Goal: Task Accomplishment & Management: Use online tool/utility

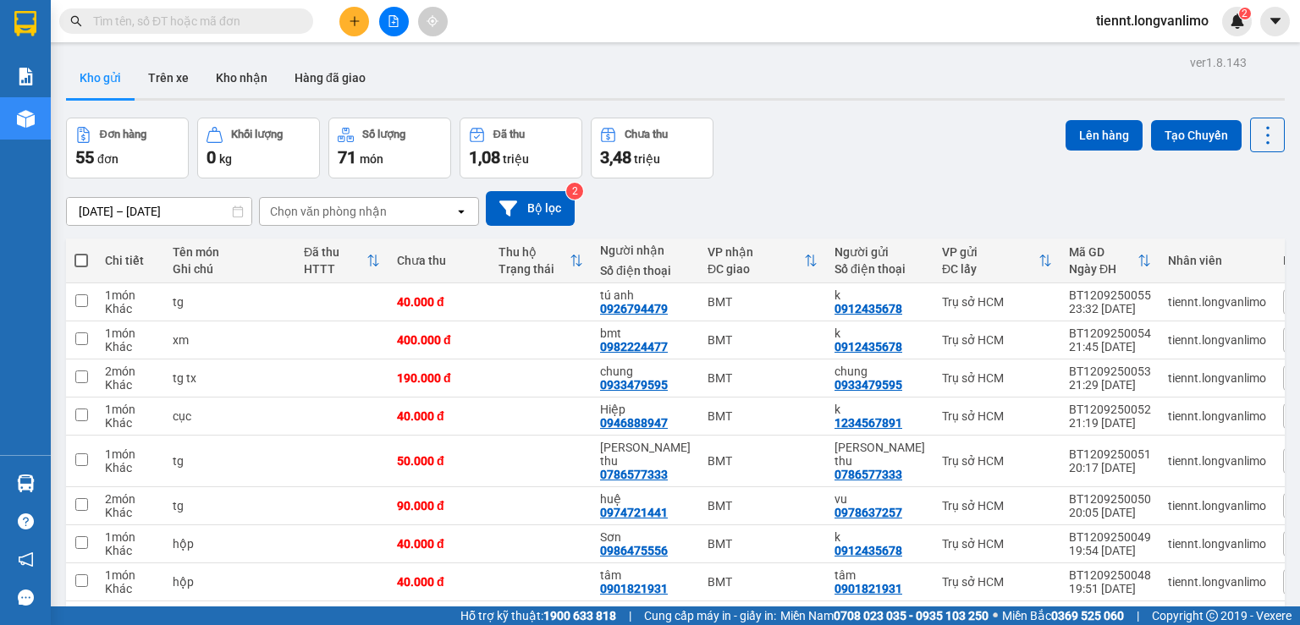
click at [462, 207] on icon "open" at bounding box center [461, 212] width 14 height 14
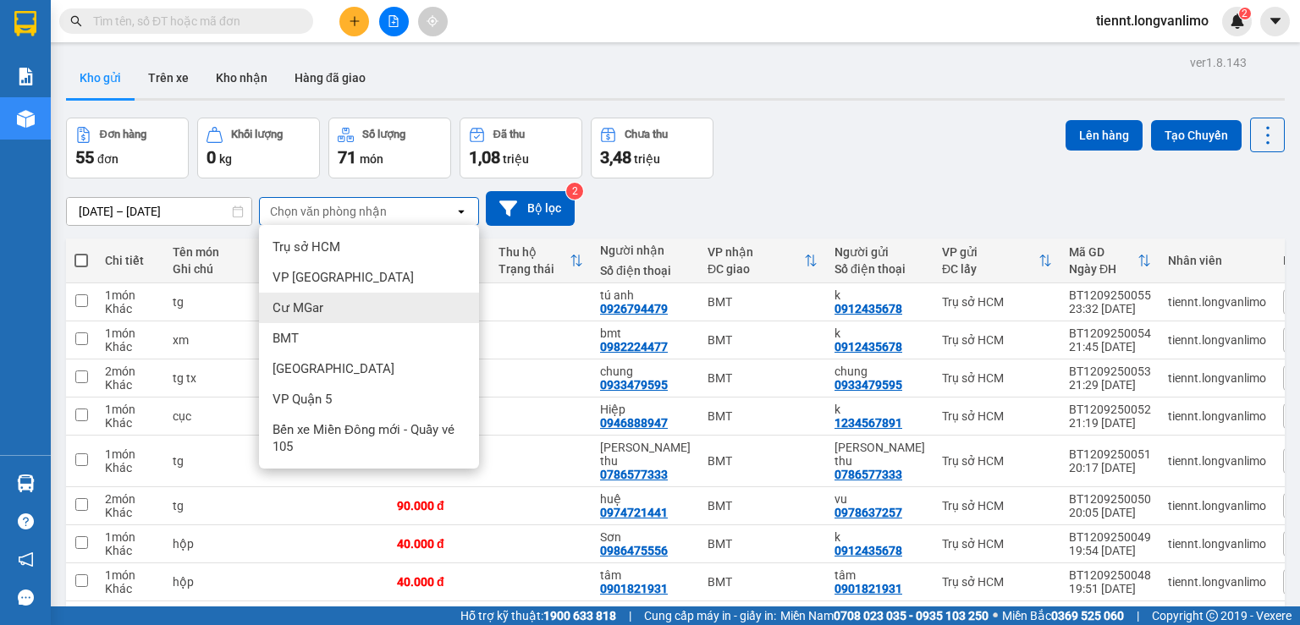
click at [300, 305] on span "Cư MGar" at bounding box center [297, 308] width 51 height 17
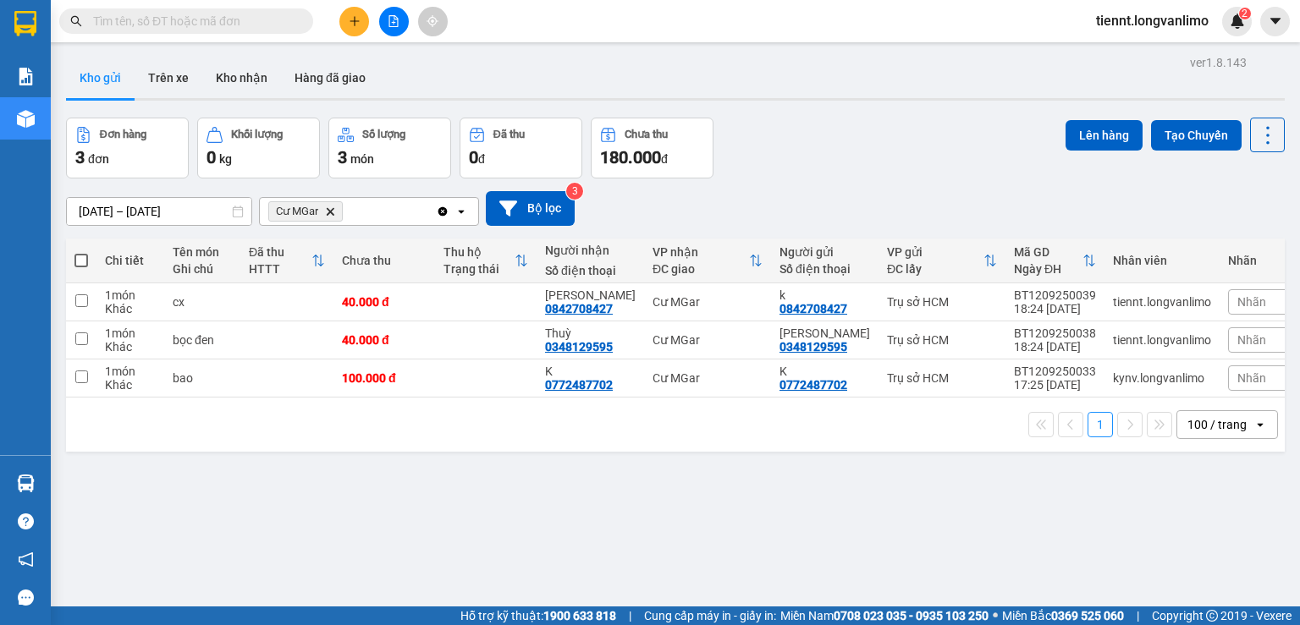
click at [462, 210] on icon at bounding box center [461, 211] width 6 height 3
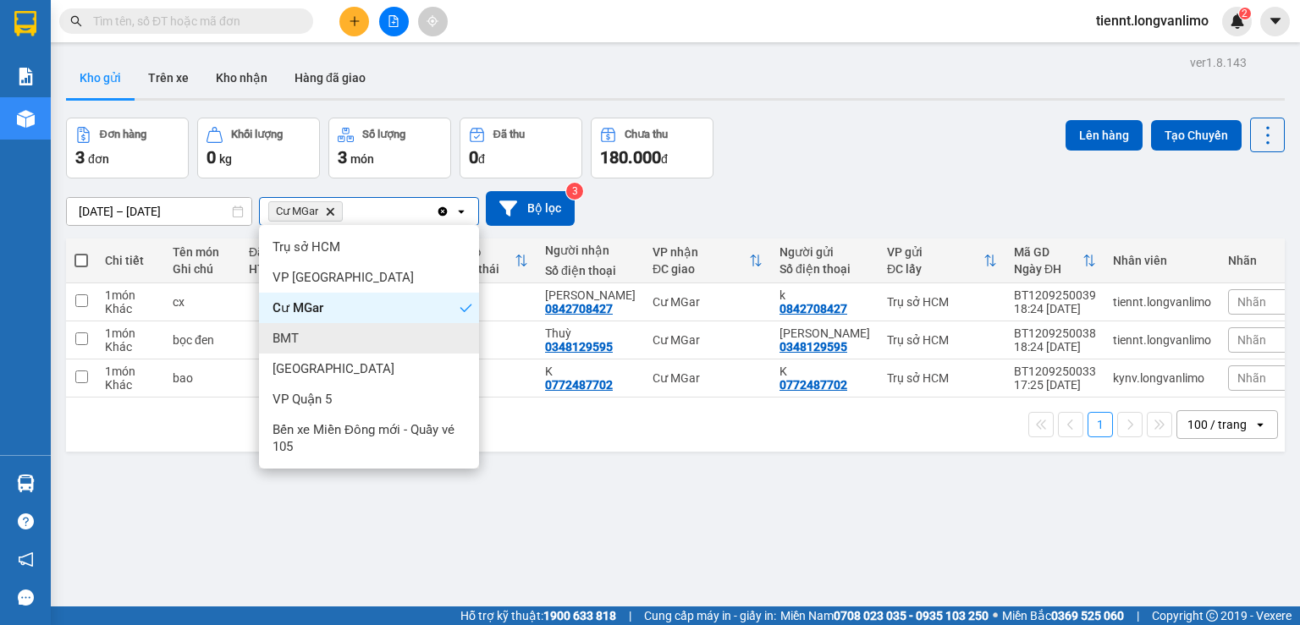
click at [305, 346] on div "BMT" at bounding box center [369, 338] width 220 height 30
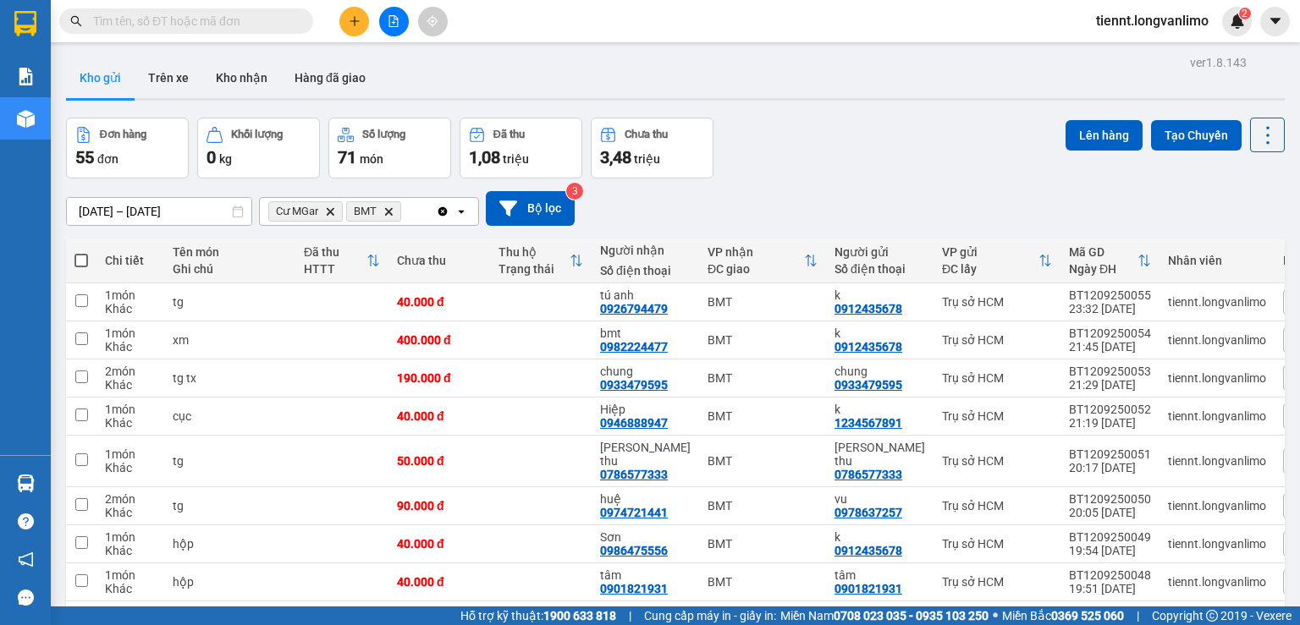
click at [78, 258] on span at bounding box center [81, 261] width 14 height 14
click at [81, 252] on input "checkbox" at bounding box center [81, 252] width 0 height 0
checkbox input "true"
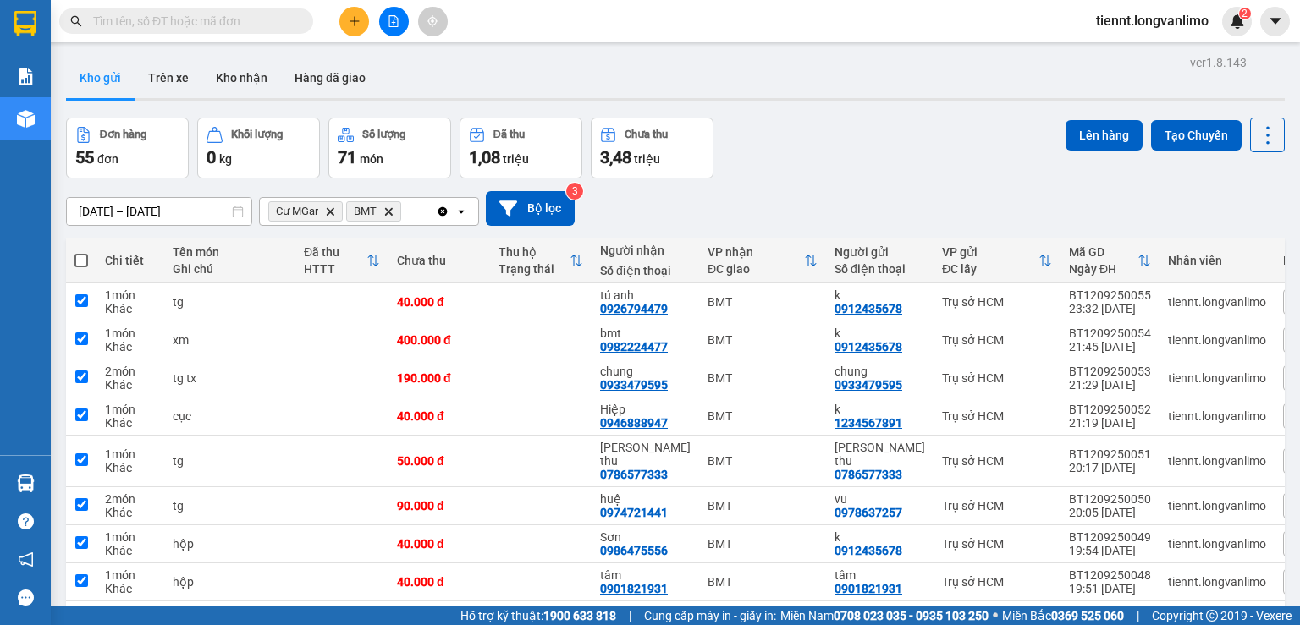
checkbox input "true"
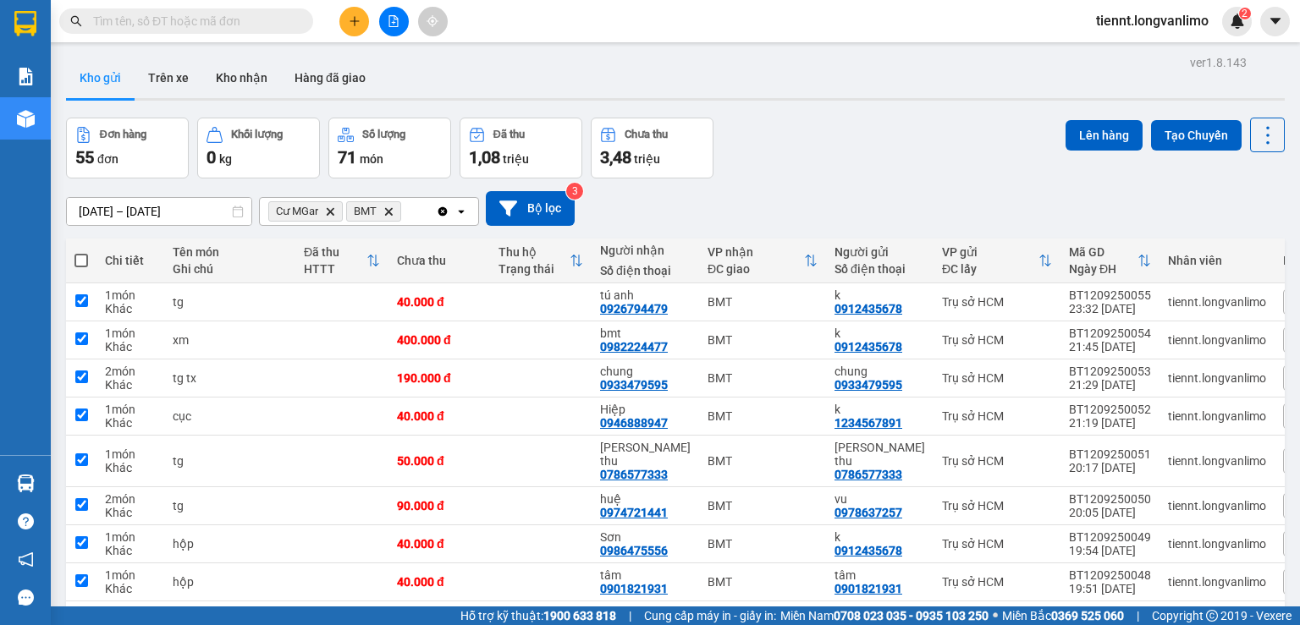
checkbox input "true"
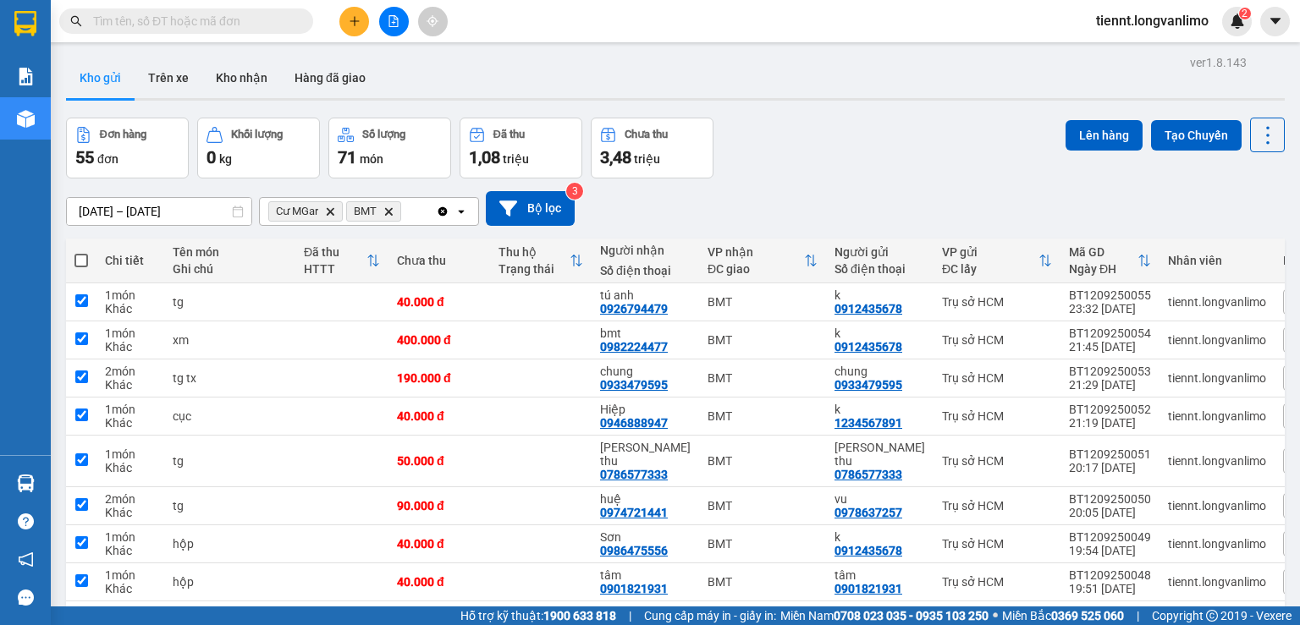
checkbox input "true"
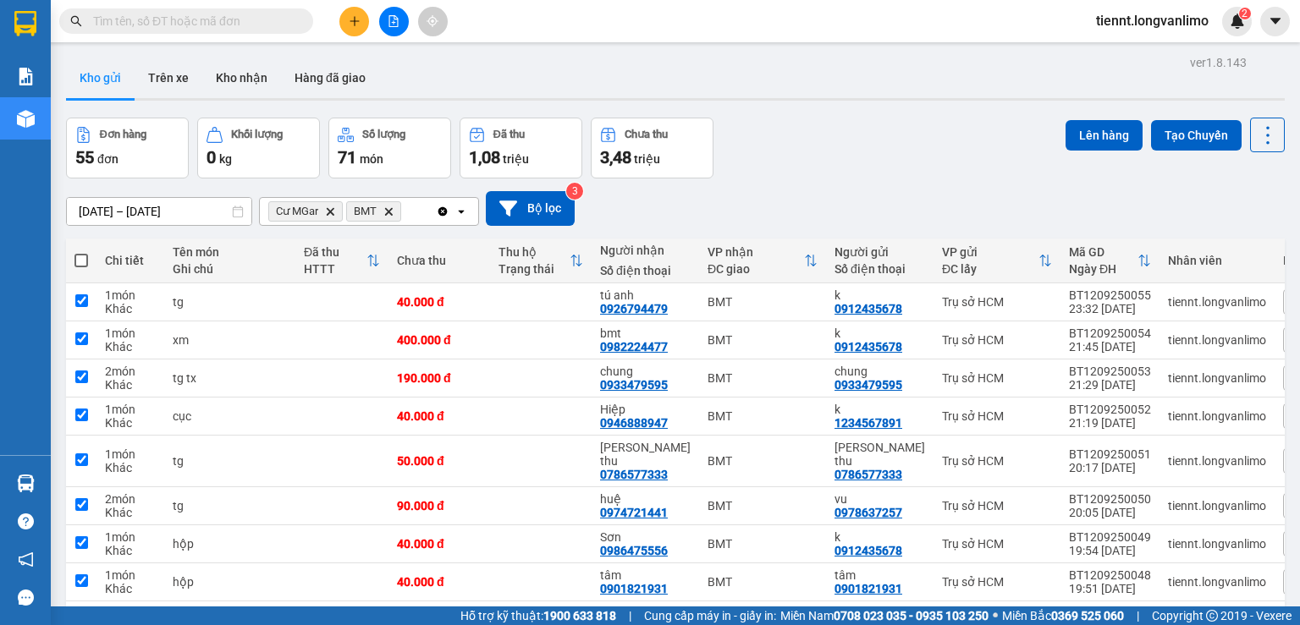
checkbox input "true"
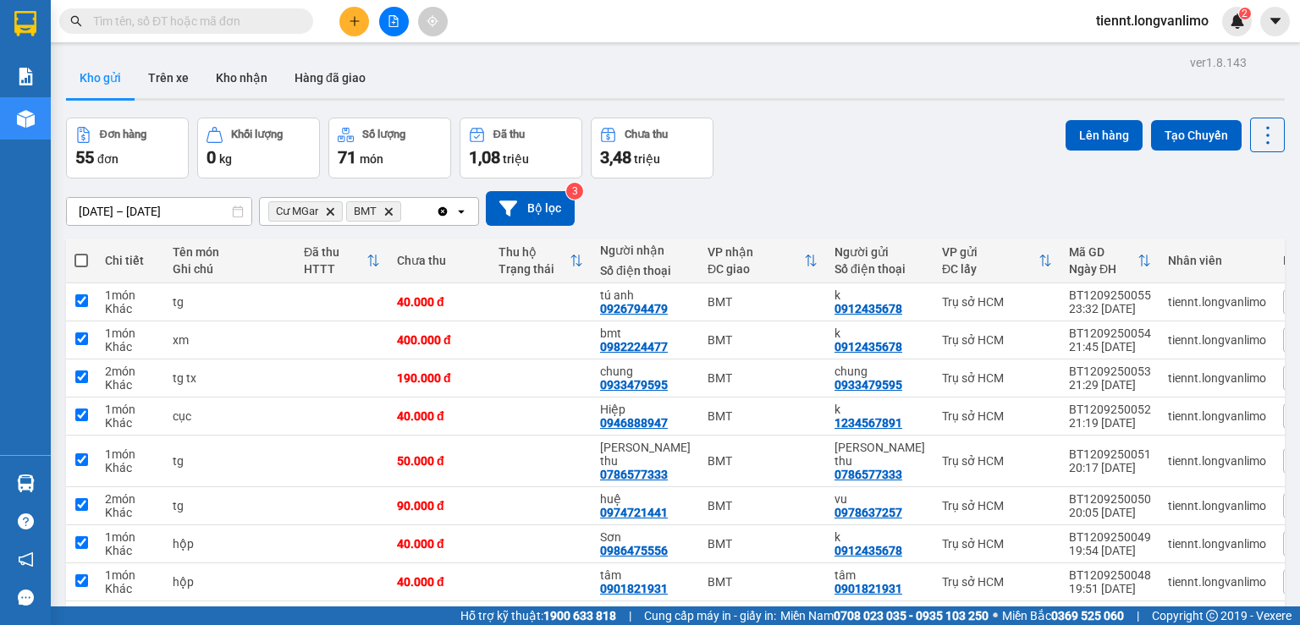
checkbox input "true"
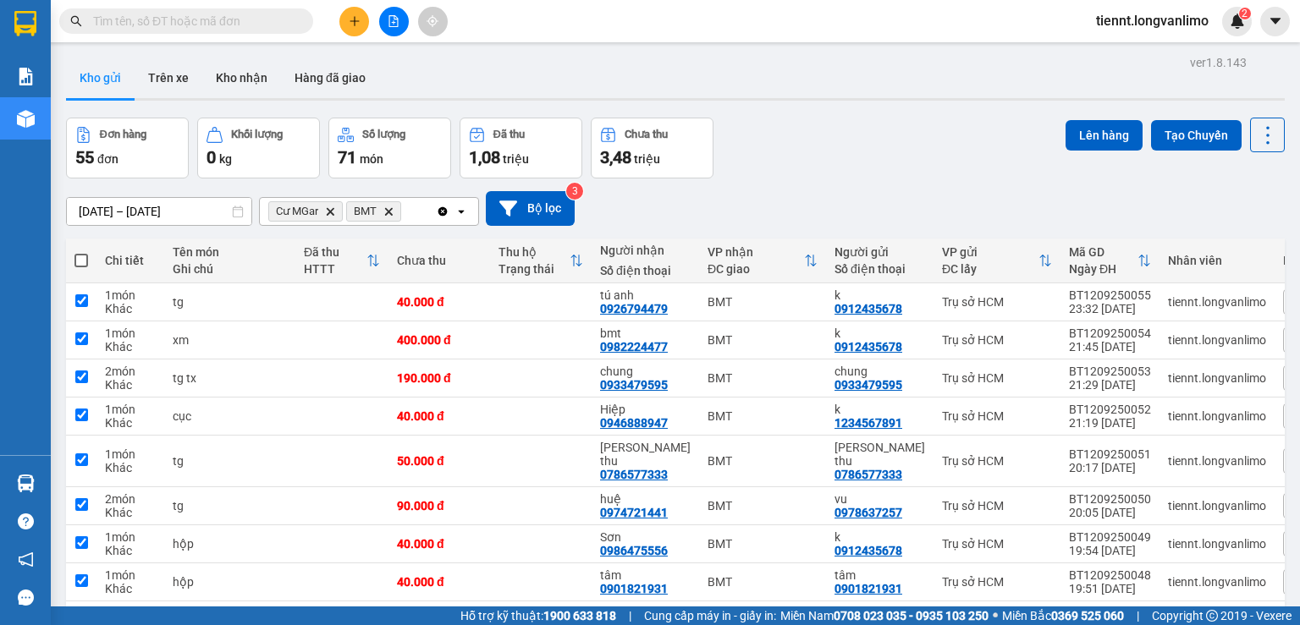
checkbox input "true"
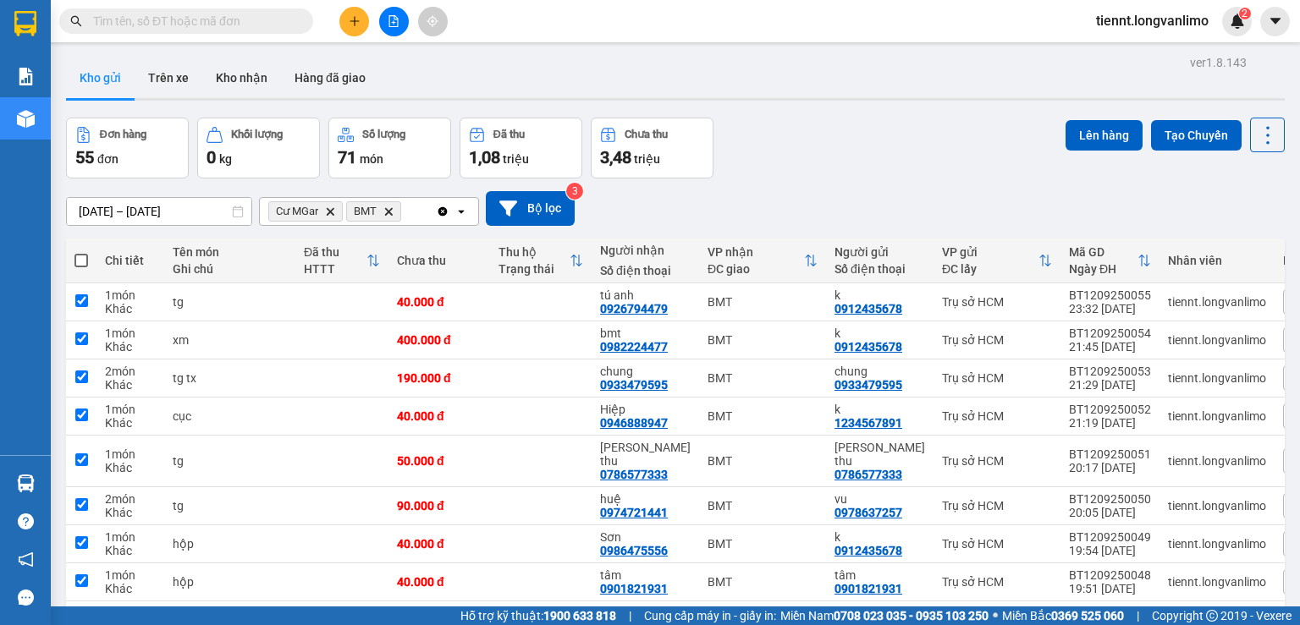
checkbox input "true"
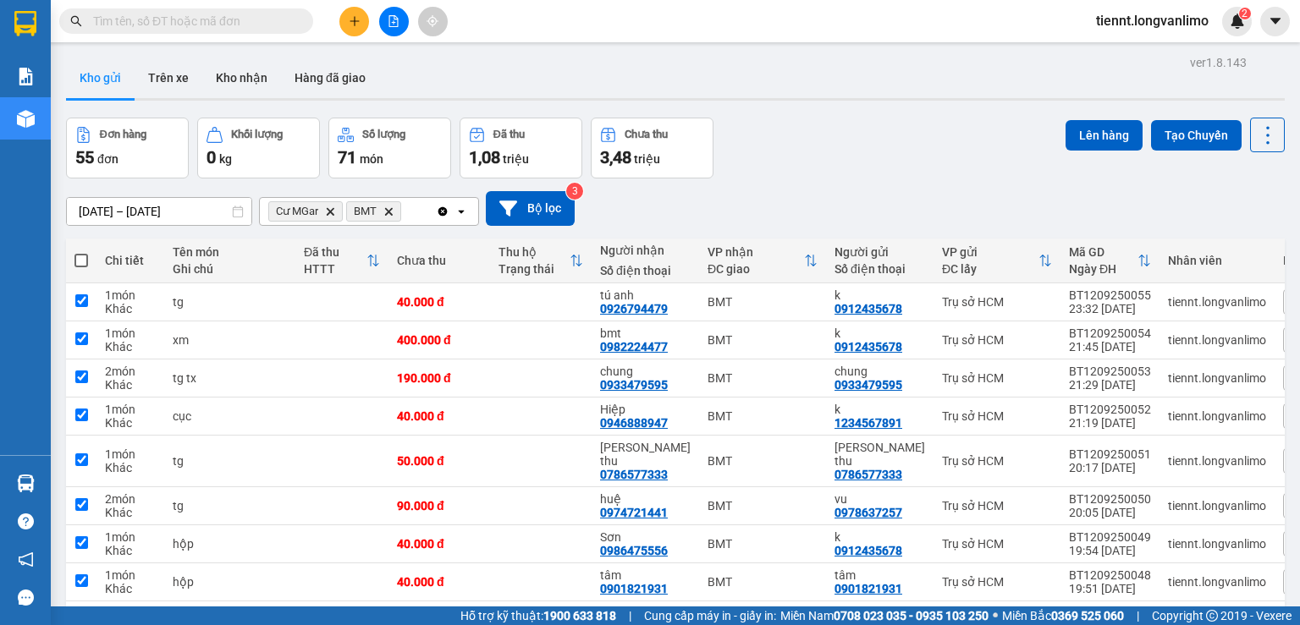
checkbox input "true"
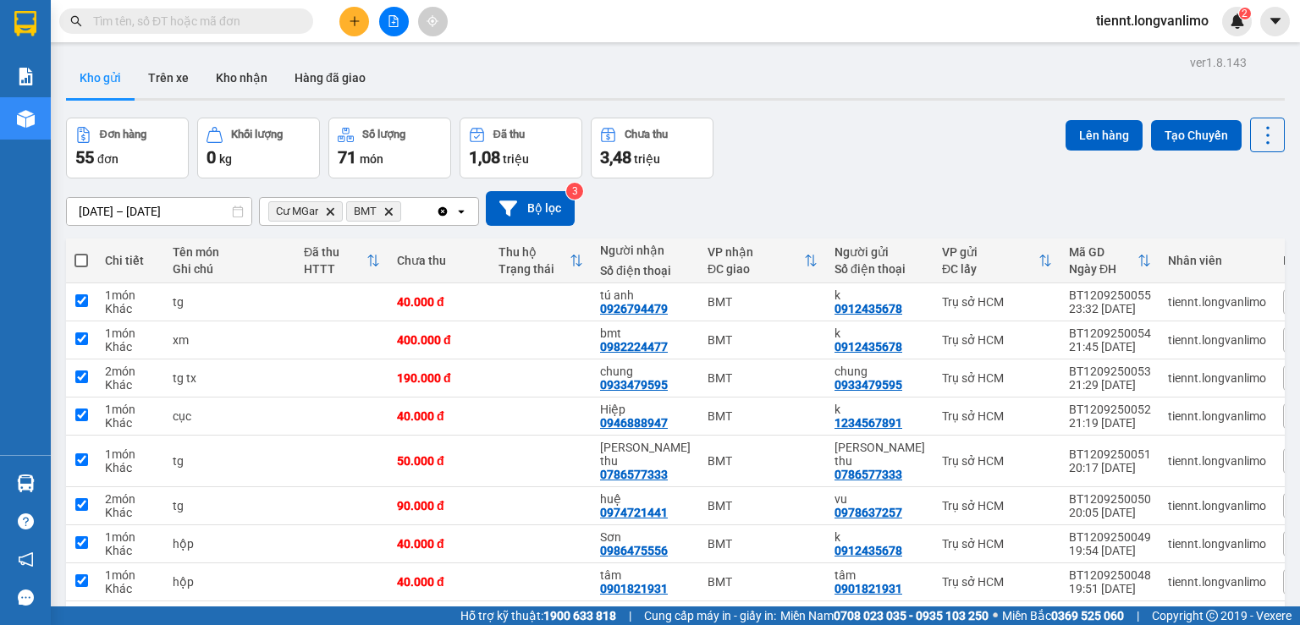
checkbox input "true"
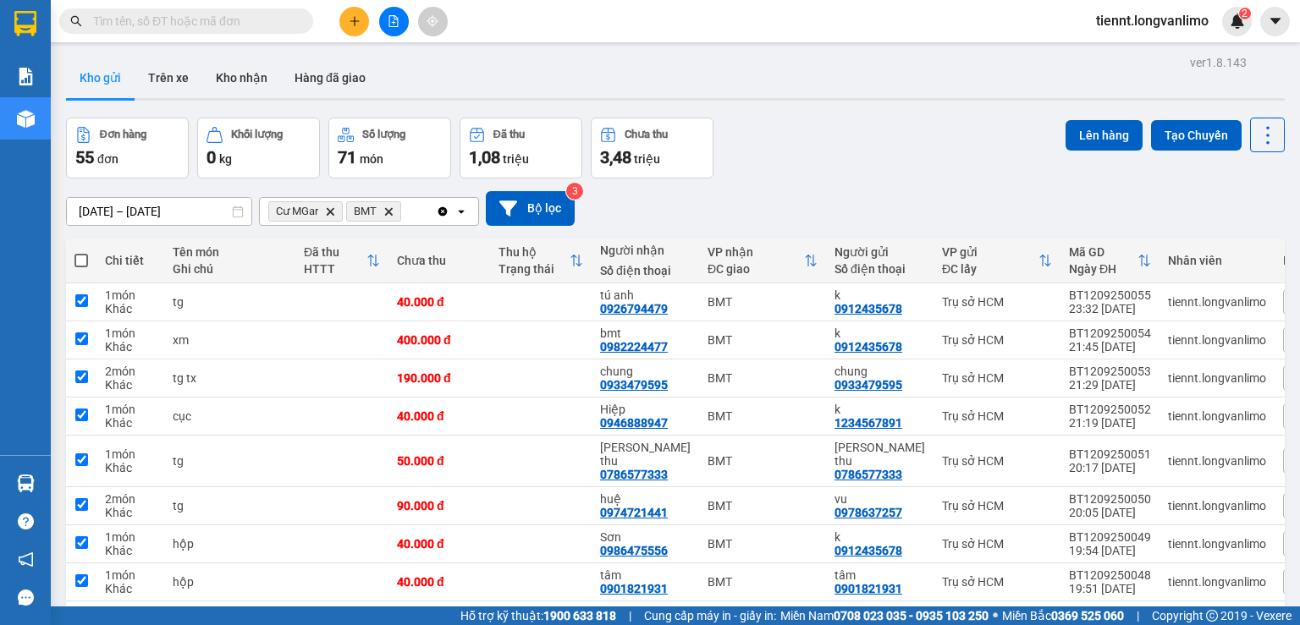
checkbox input "true"
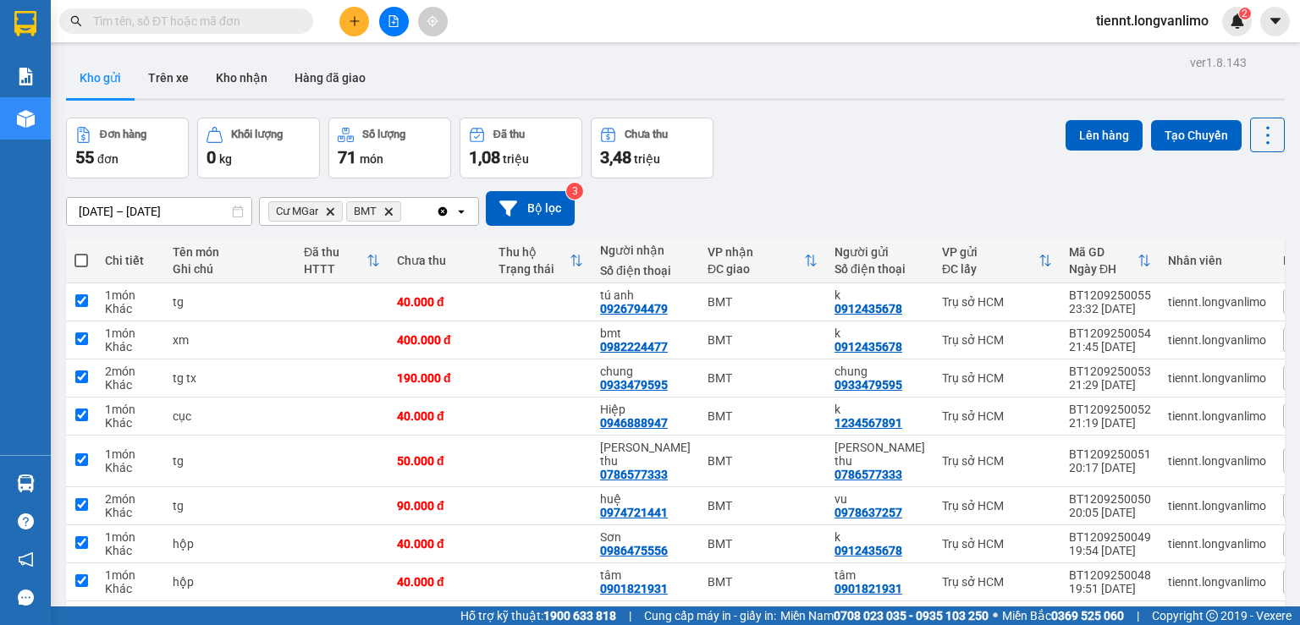
checkbox input "true"
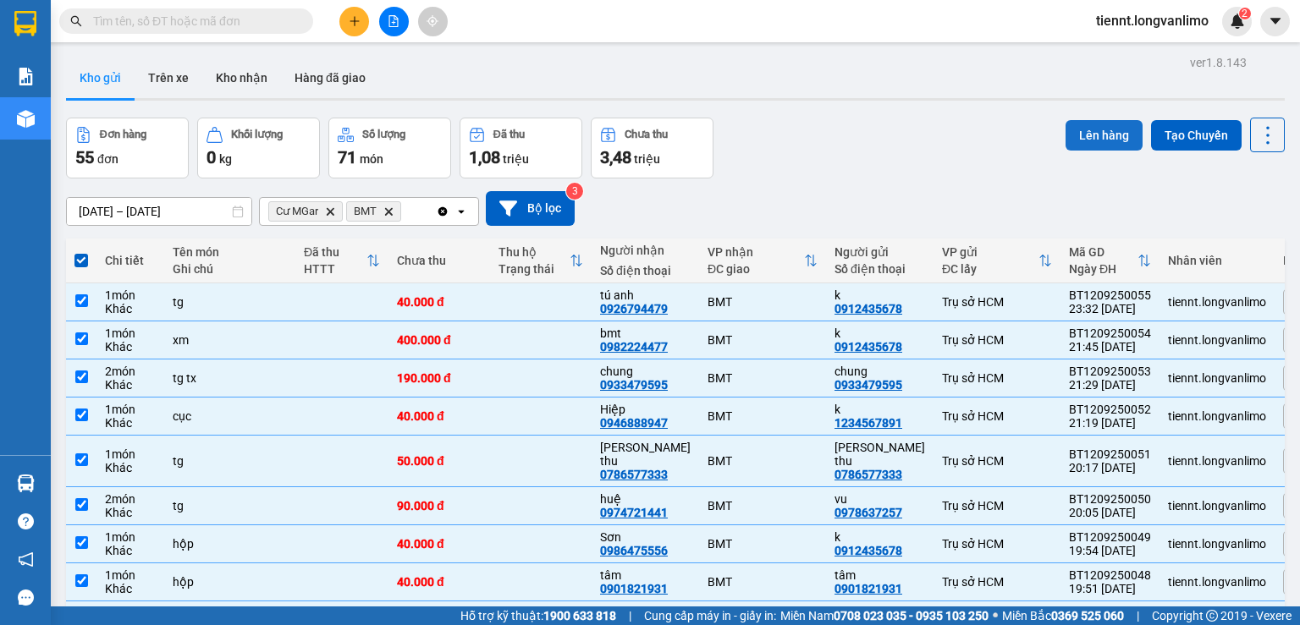
click at [1083, 132] on button "Lên hàng" at bounding box center [1103, 135] width 77 height 30
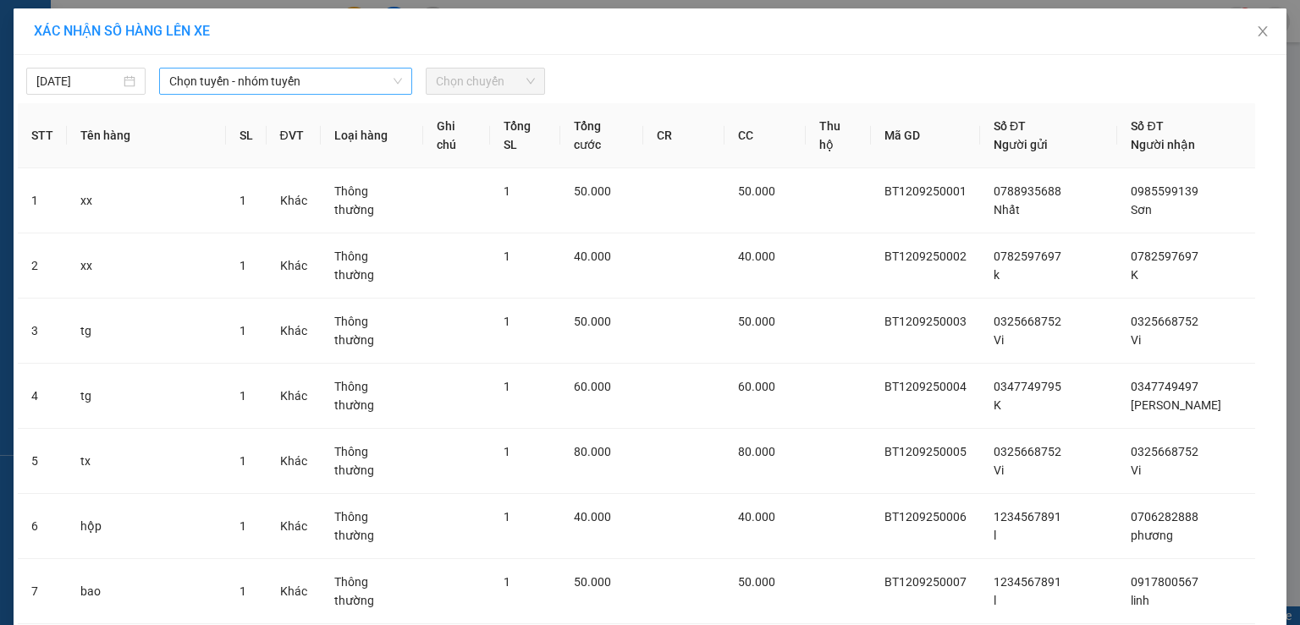
click at [350, 76] on span "Chọn tuyến - nhóm tuyến" at bounding box center [285, 81] width 233 height 25
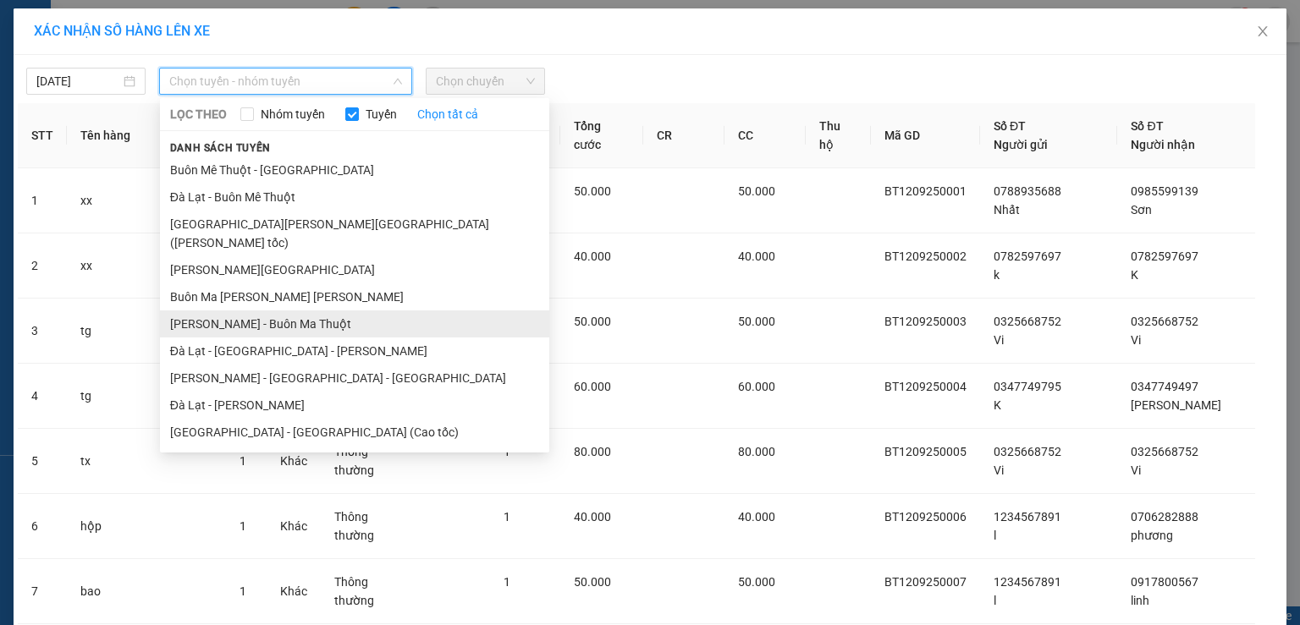
click at [206, 311] on li "[PERSON_NAME] - Buôn Ma Thuột" at bounding box center [354, 324] width 389 height 27
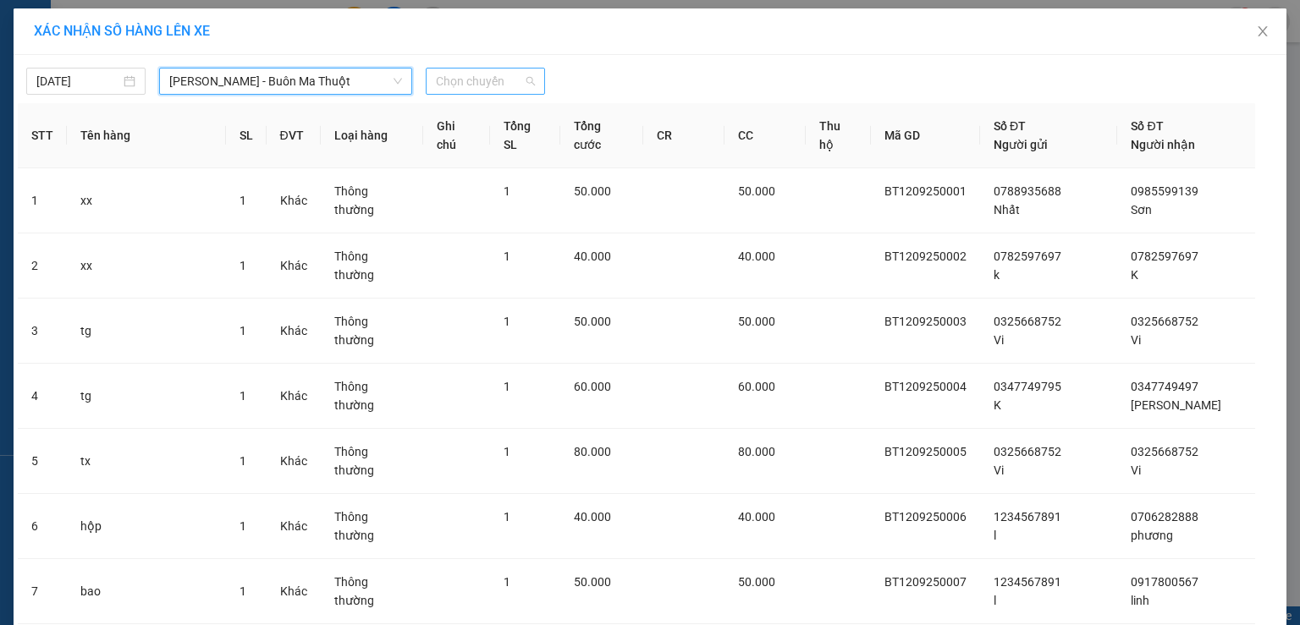
click at [483, 76] on span "Chọn chuyến" at bounding box center [485, 81] width 99 height 25
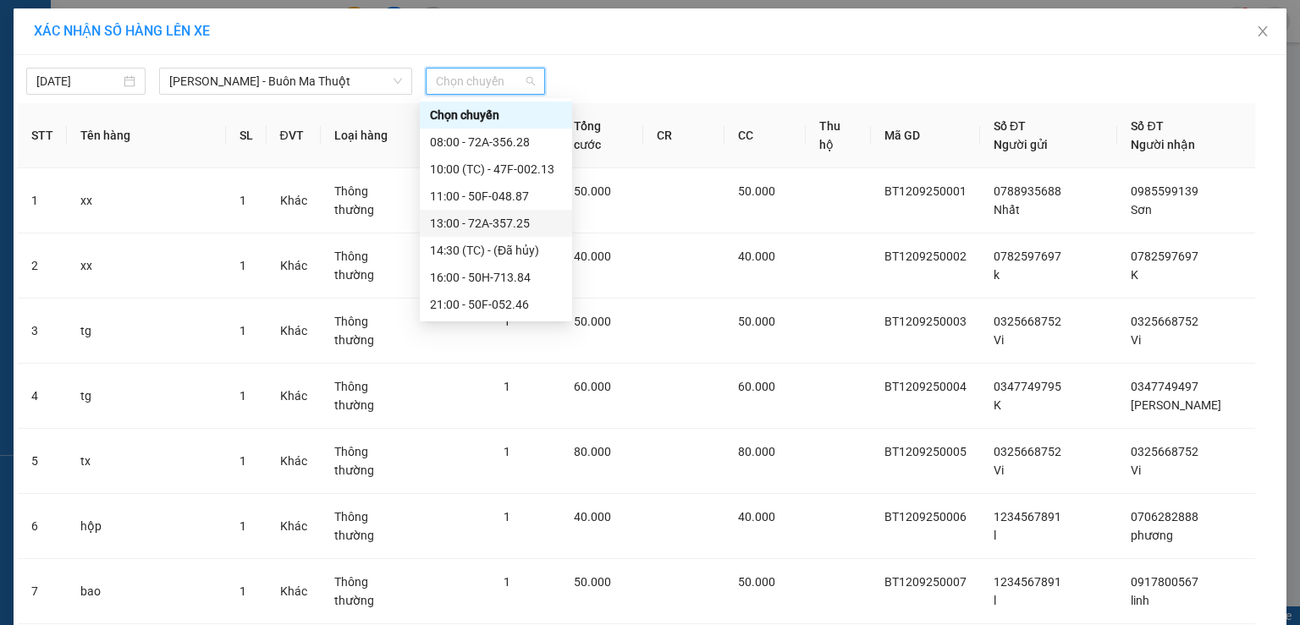
scroll to position [203, 0]
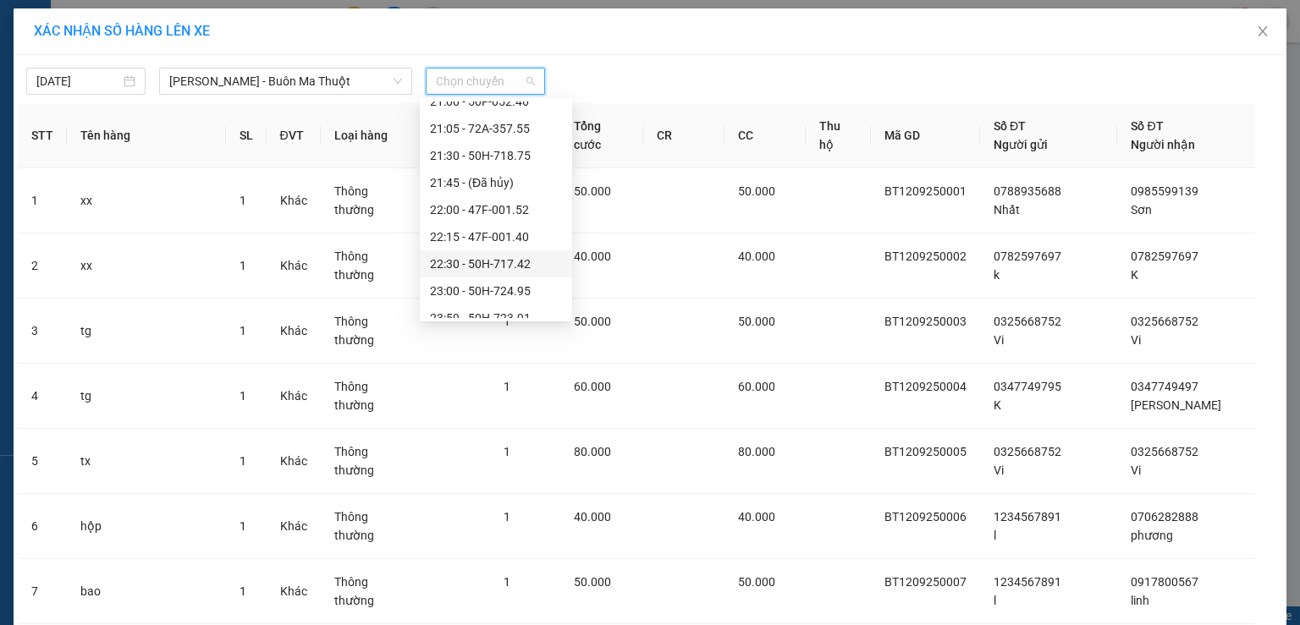
click at [492, 263] on div "22:30 - 50H-717.42" at bounding box center [496, 264] width 132 height 19
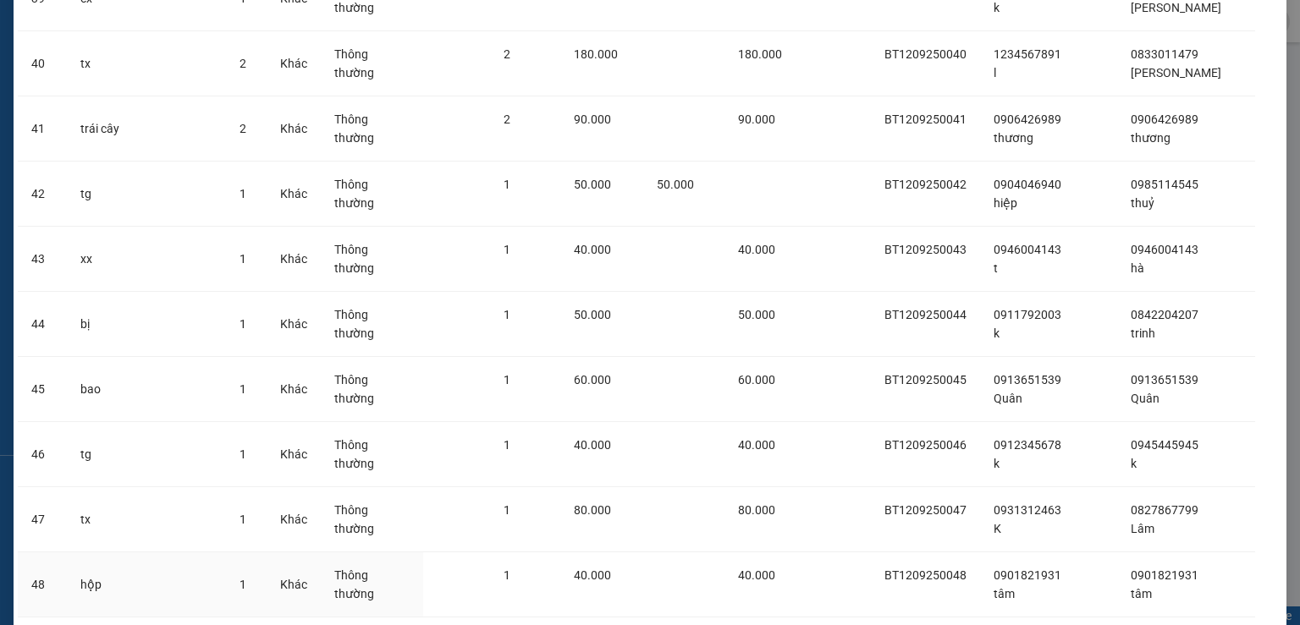
scroll to position [3264, 0]
